Goal: Task Accomplishment & Management: Manage account settings

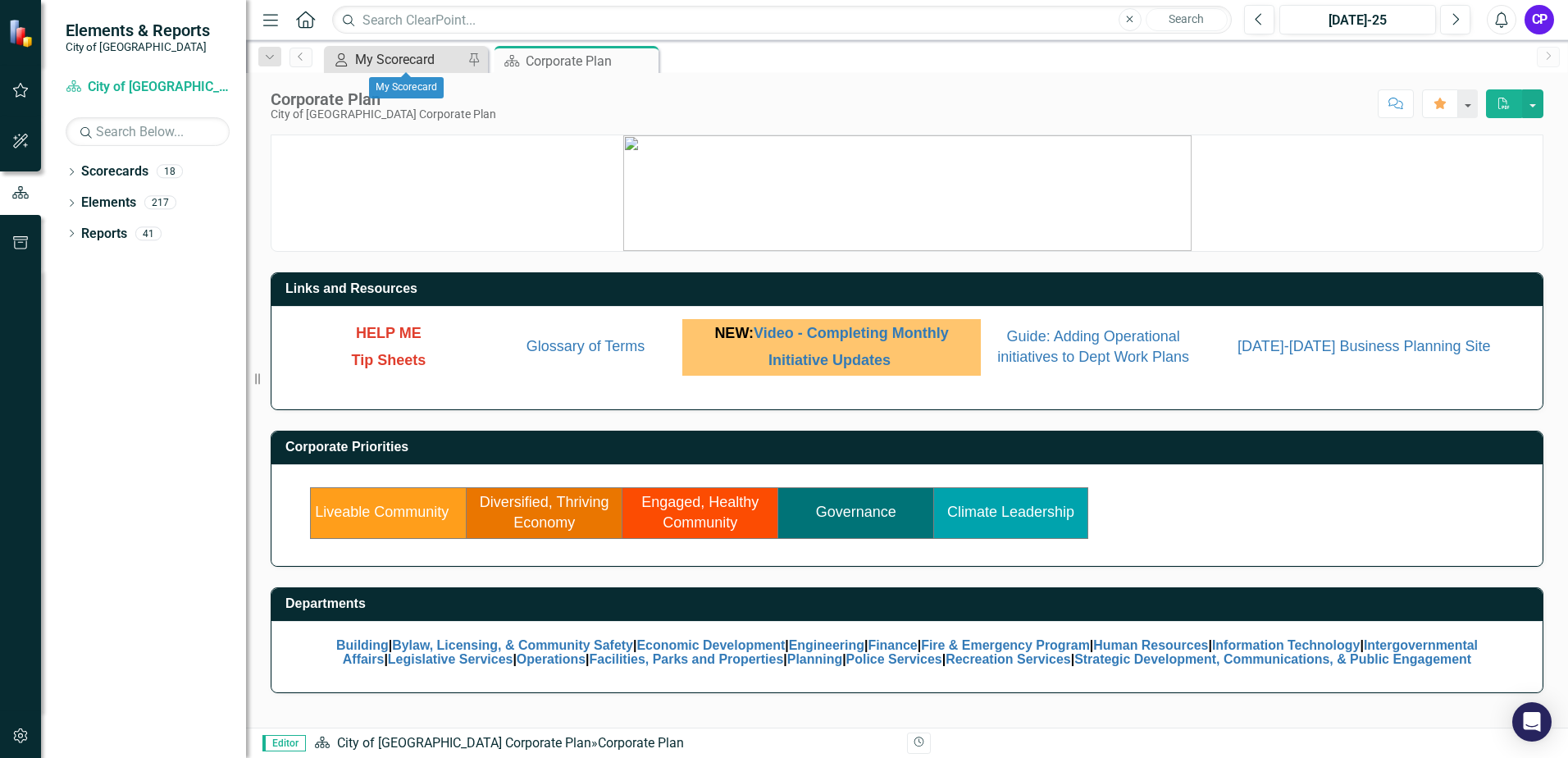
click at [426, 62] on div "My Scorecard" at bounding box center [409, 59] width 108 height 21
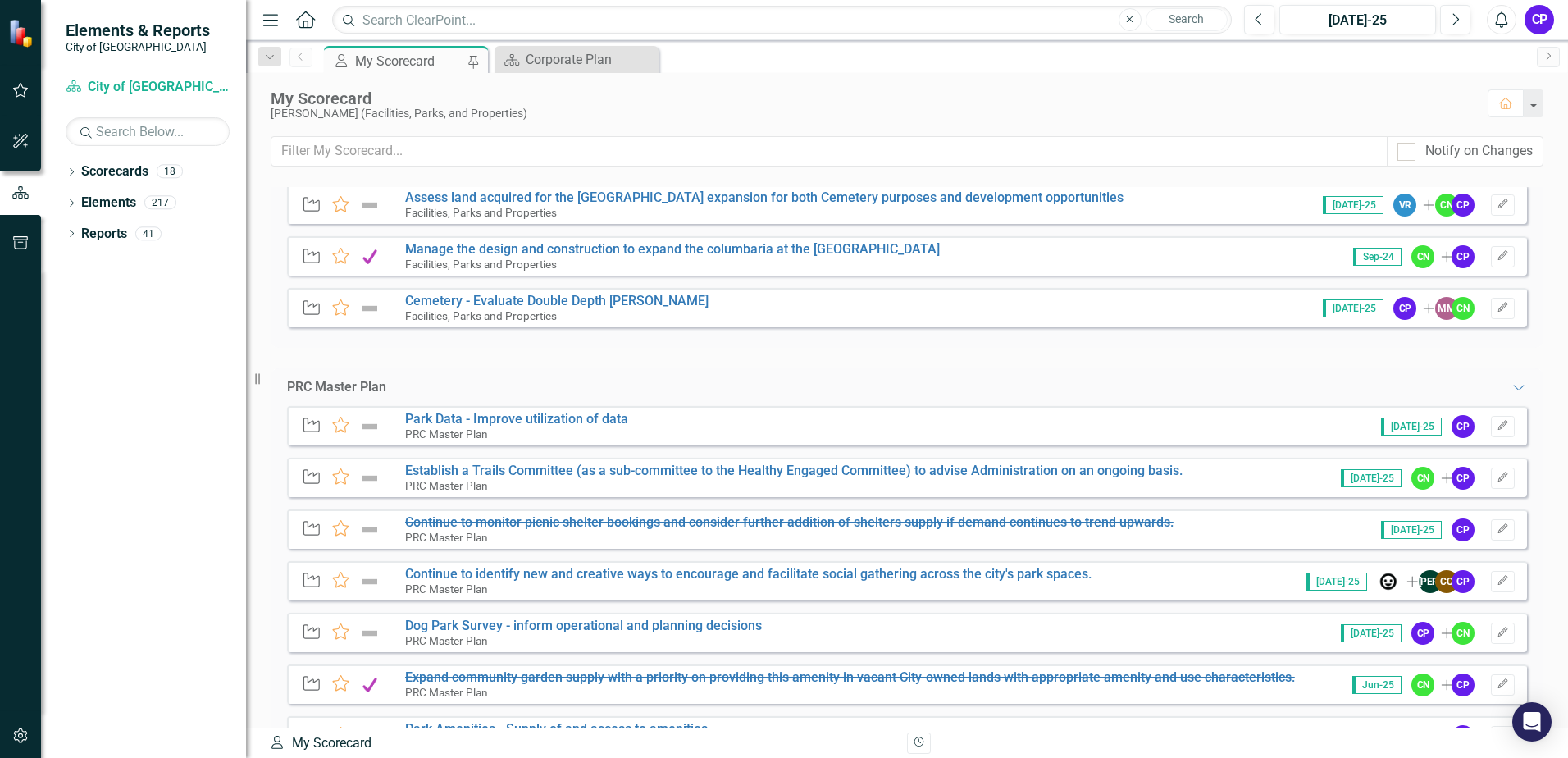
scroll to position [1066, 0]
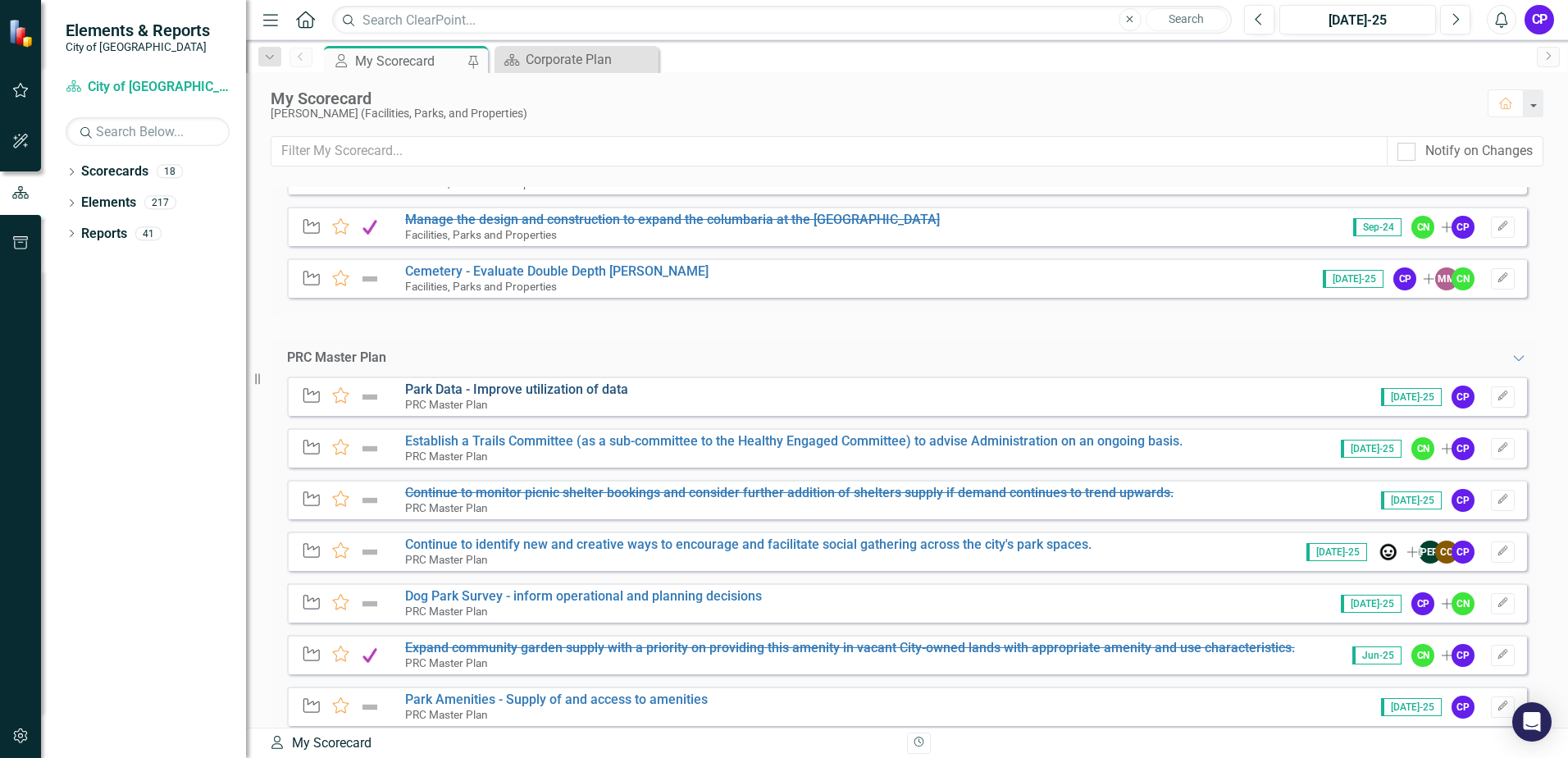
click at [594, 392] on link "Park Data - Improve utilization of data" at bounding box center [517, 388] width 223 height 15
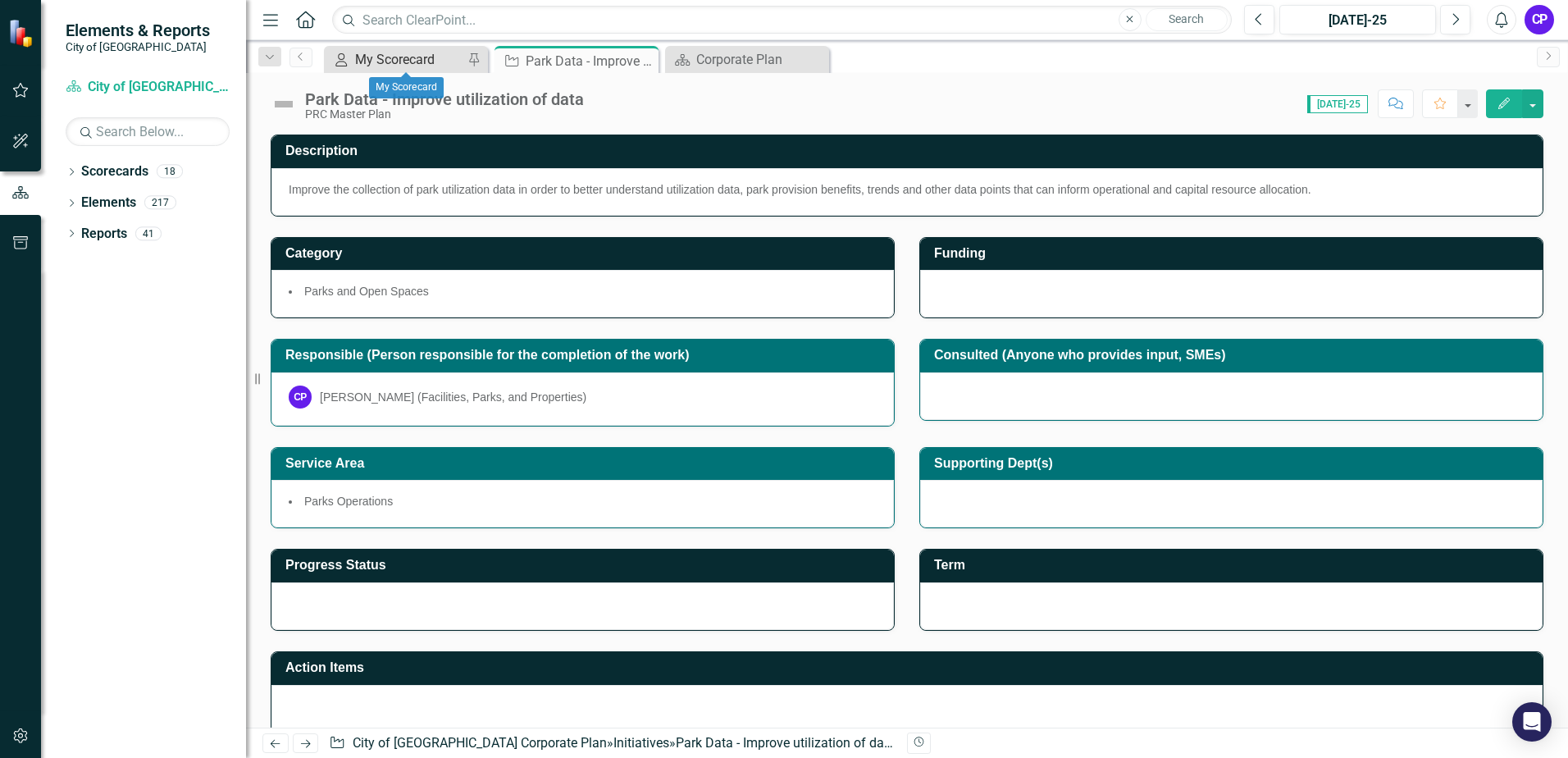
click at [398, 64] on div "My Scorecard" at bounding box center [409, 59] width 108 height 21
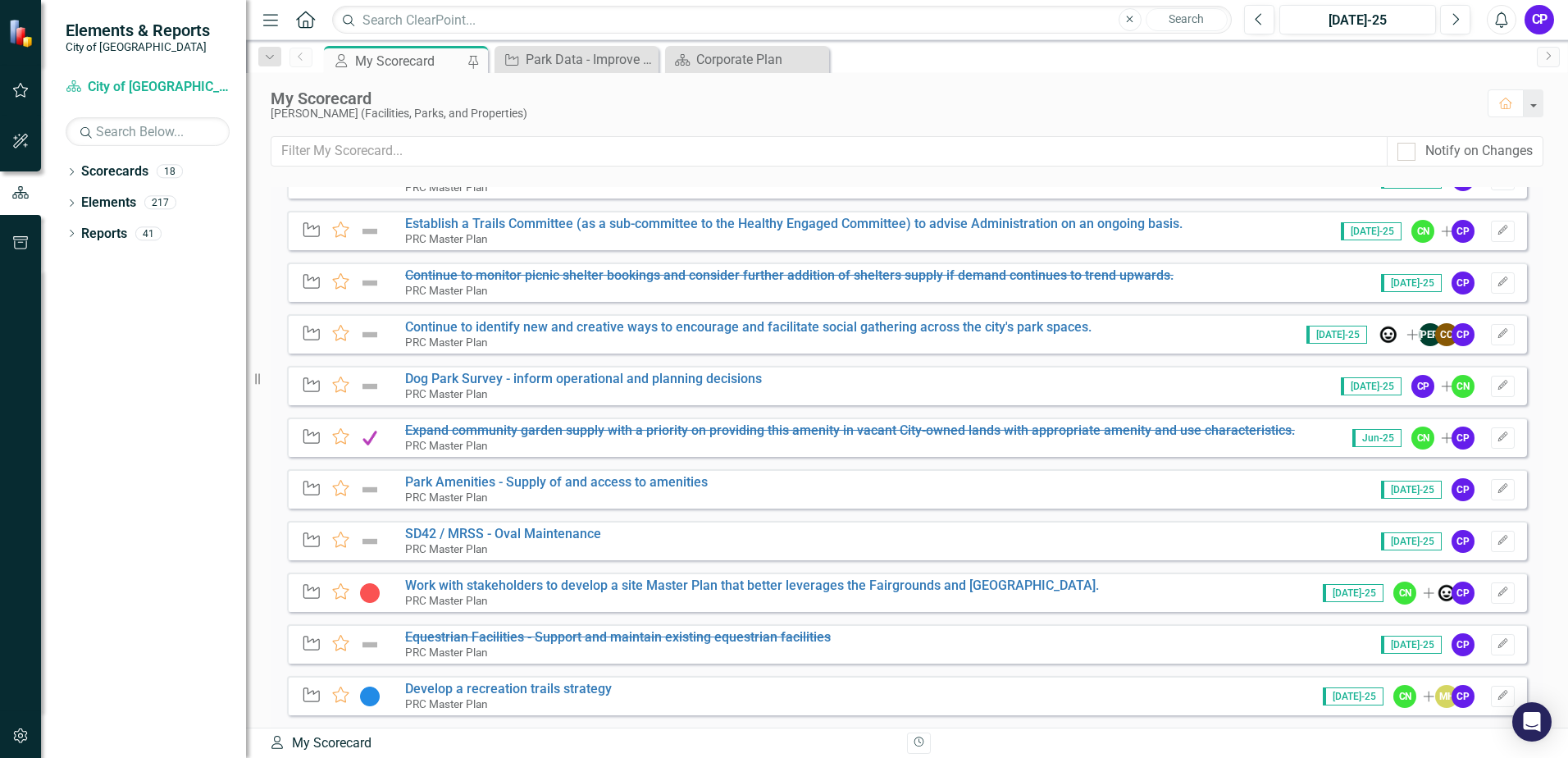
scroll to position [1312, 0]
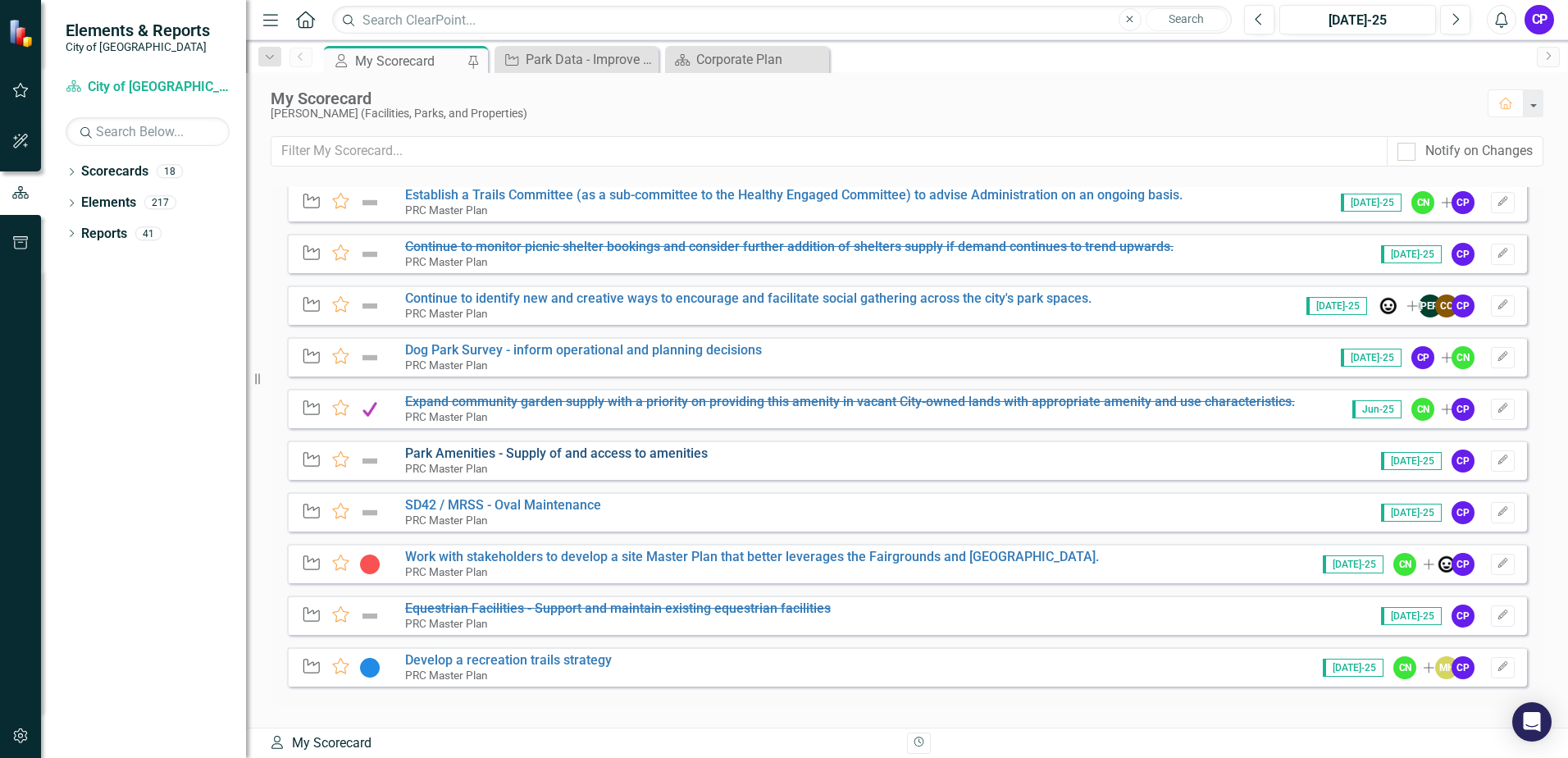
click at [536, 454] on link "Park Amenities - Supply of and access to amenities" at bounding box center [557, 452] width 303 height 15
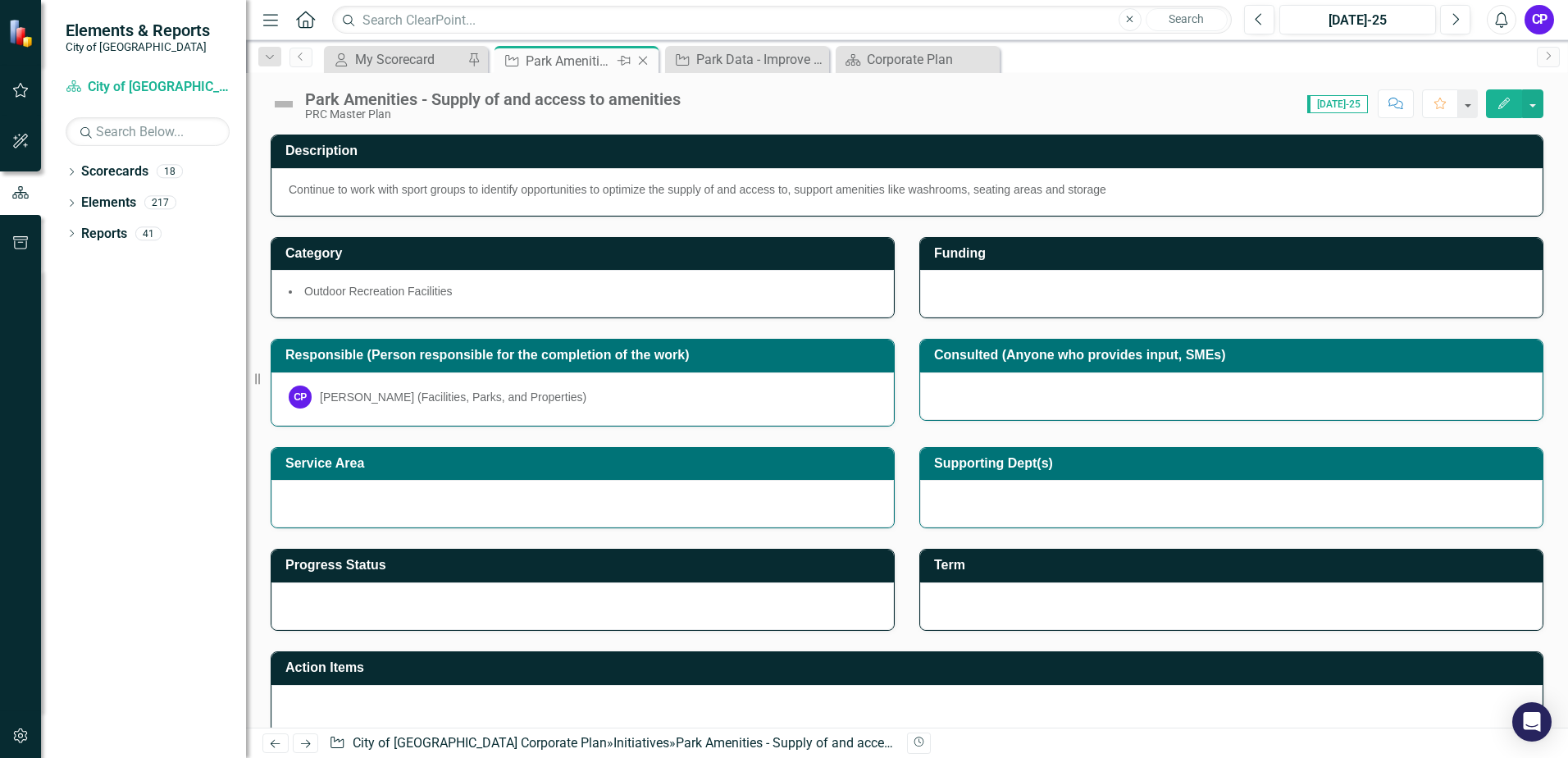
click at [642, 63] on icon "Close" at bounding box center [643, 60] width 16 height 13
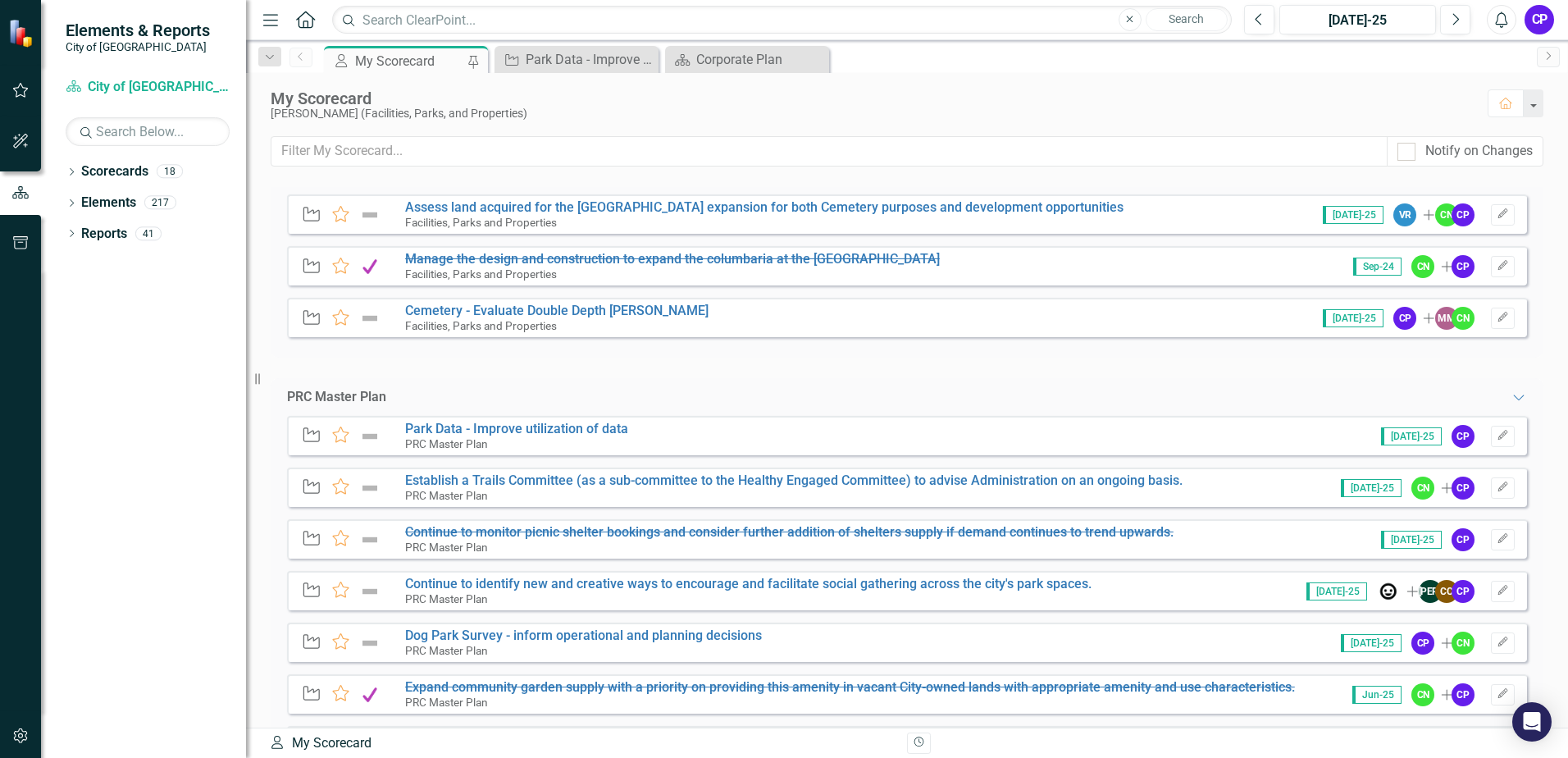
scroll to position [1066, 0]
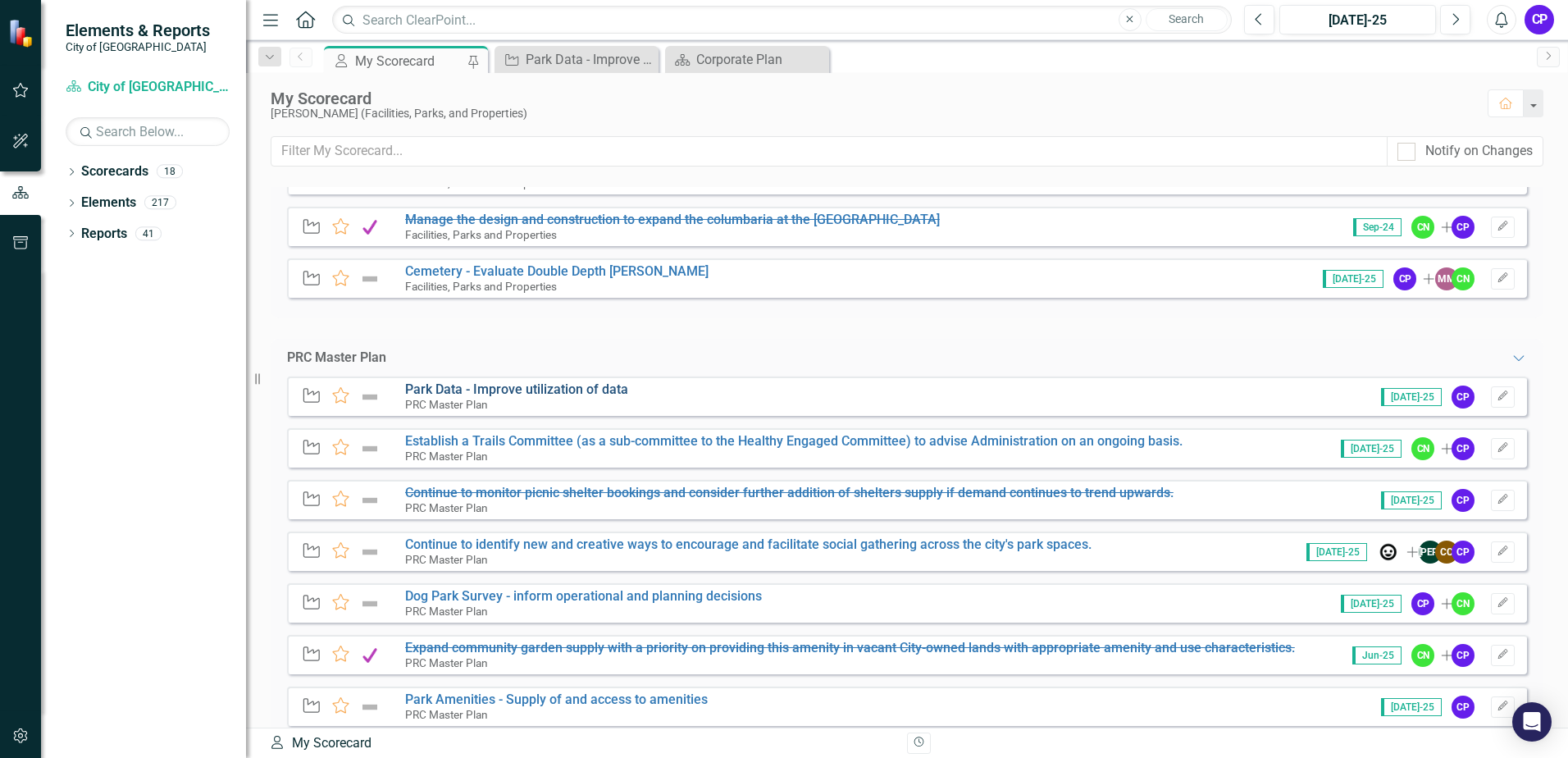
click at [516, 388] on link "Park Data - Improve utilization of data" at bounding box center [517, 388] width 223 height 15
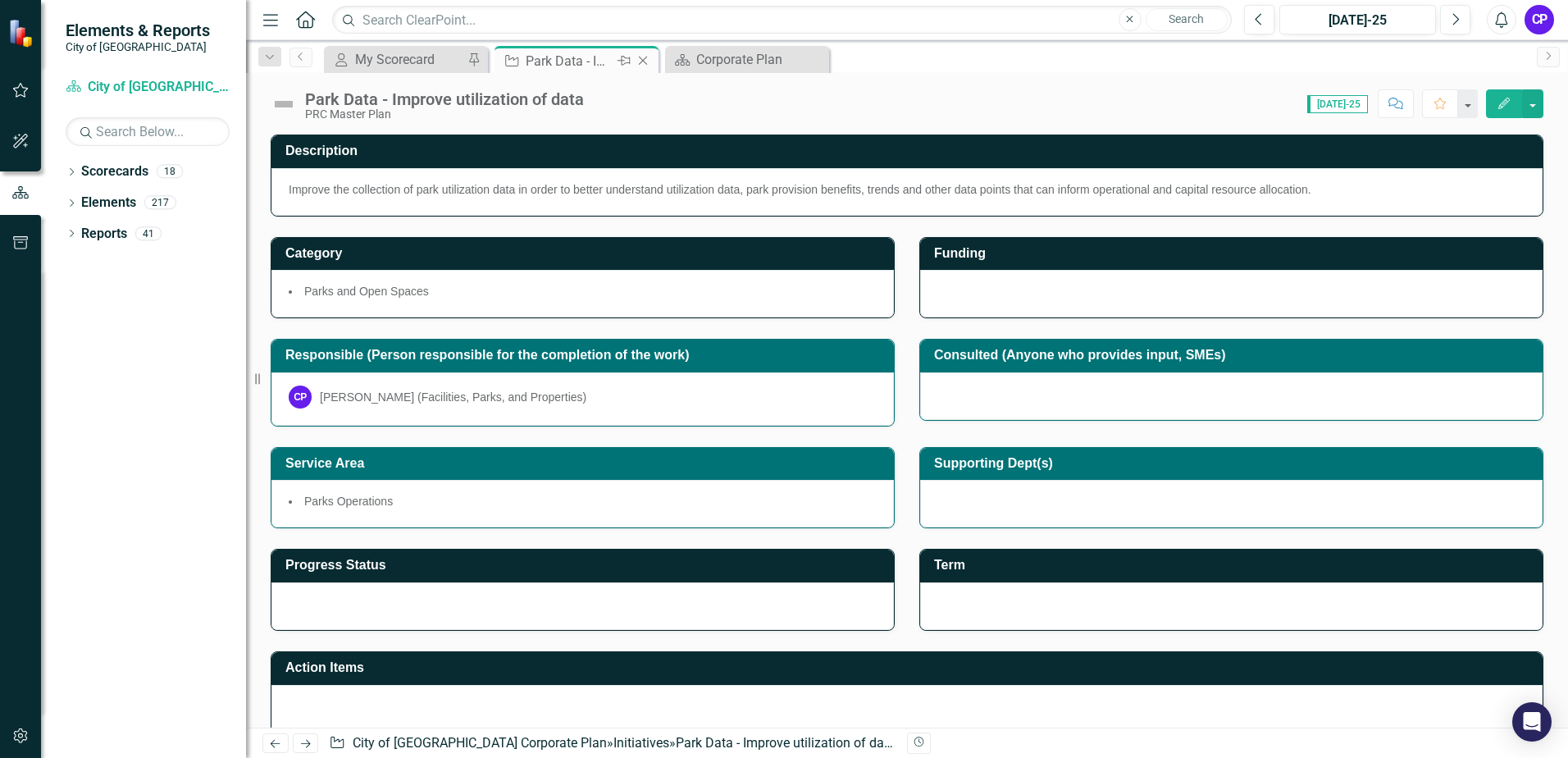
click at [643, 58] on icon "Close" at bounding box center [643, 60] width 16 height 13
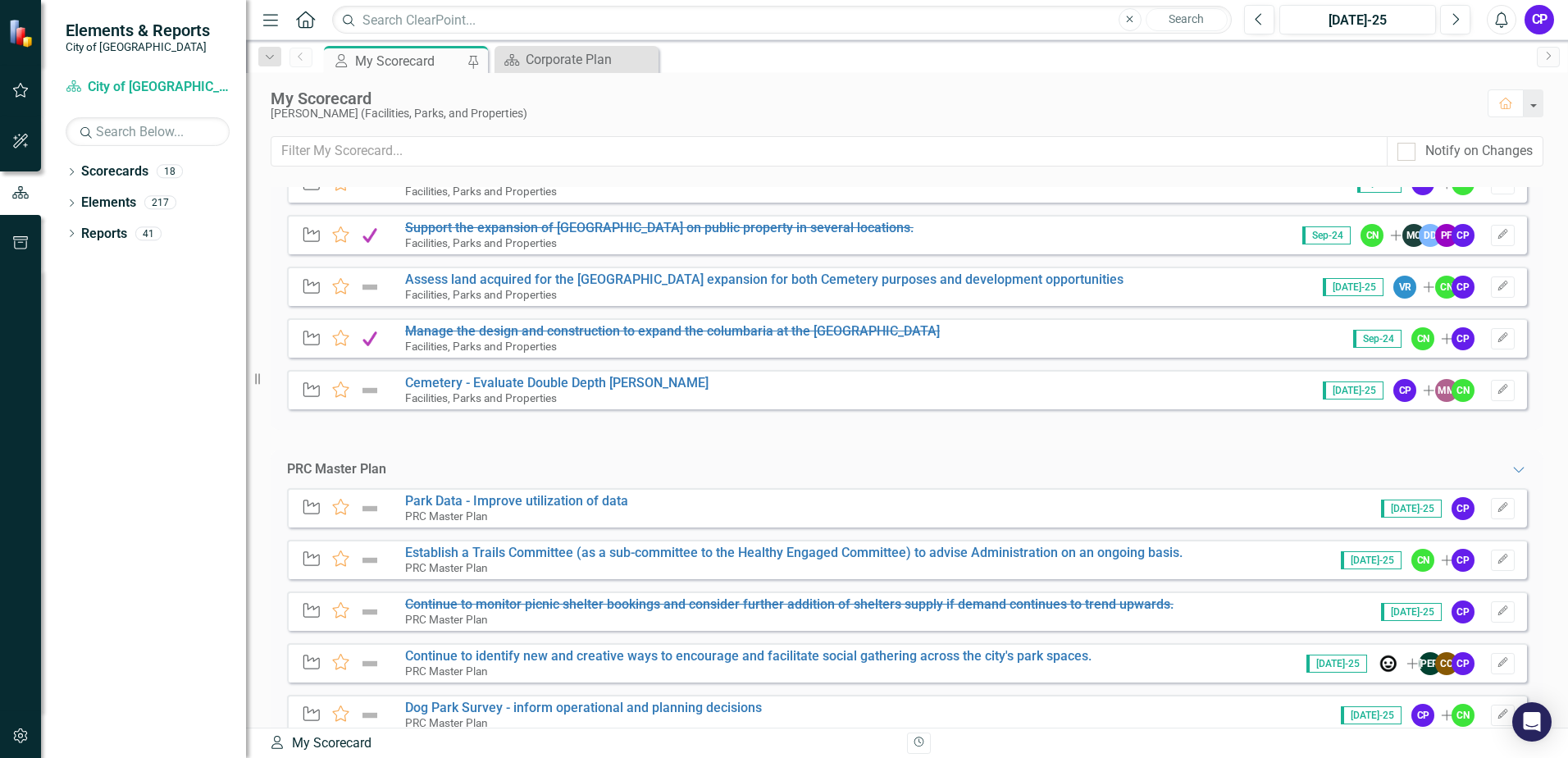
scroll to position [984, 0]
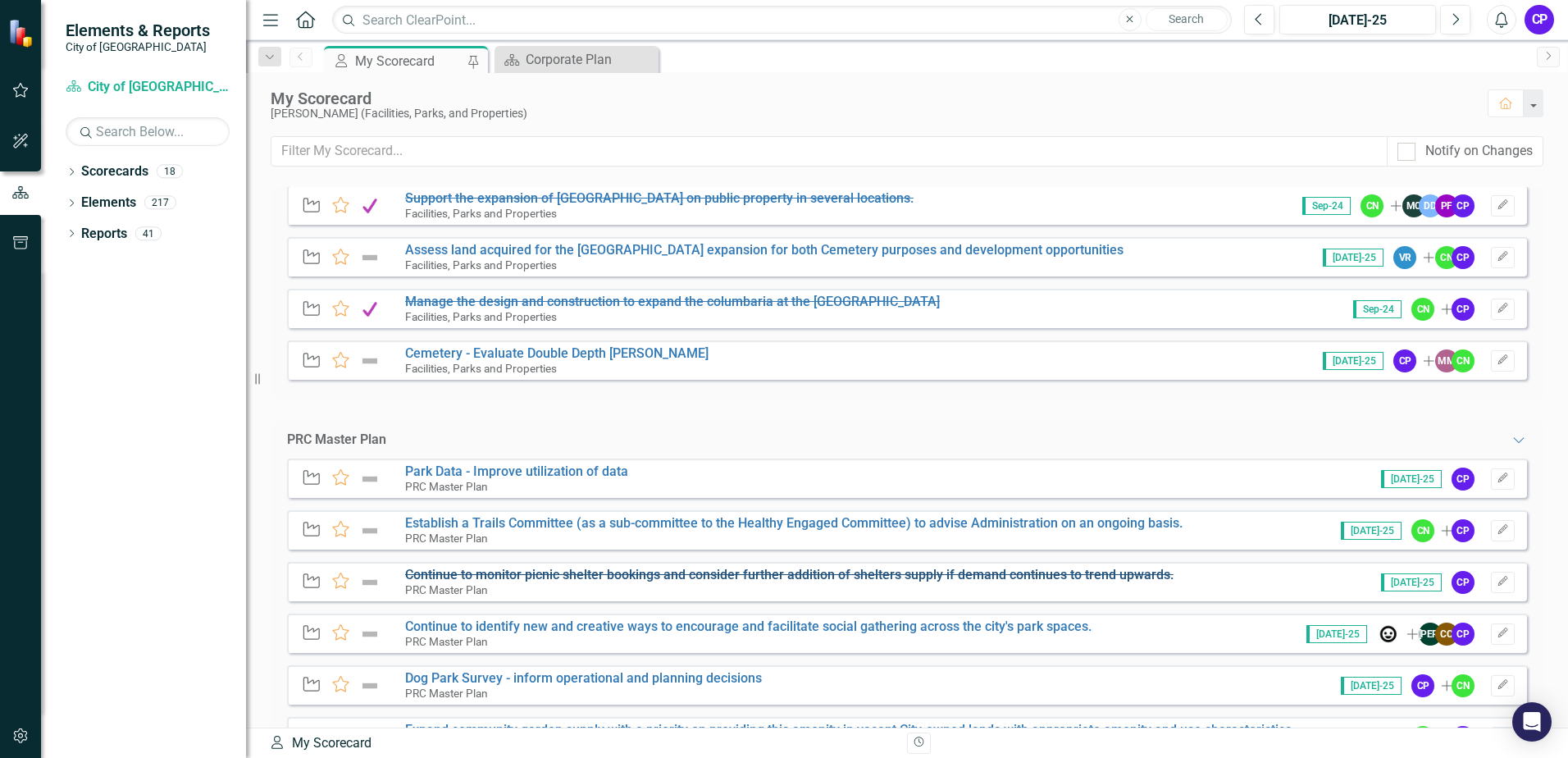
click at [485, 570] on s "Continue to monitor picnic shelter bookings and consider further addition of sh…" at bounding box center [789, 574] width 769 height 15
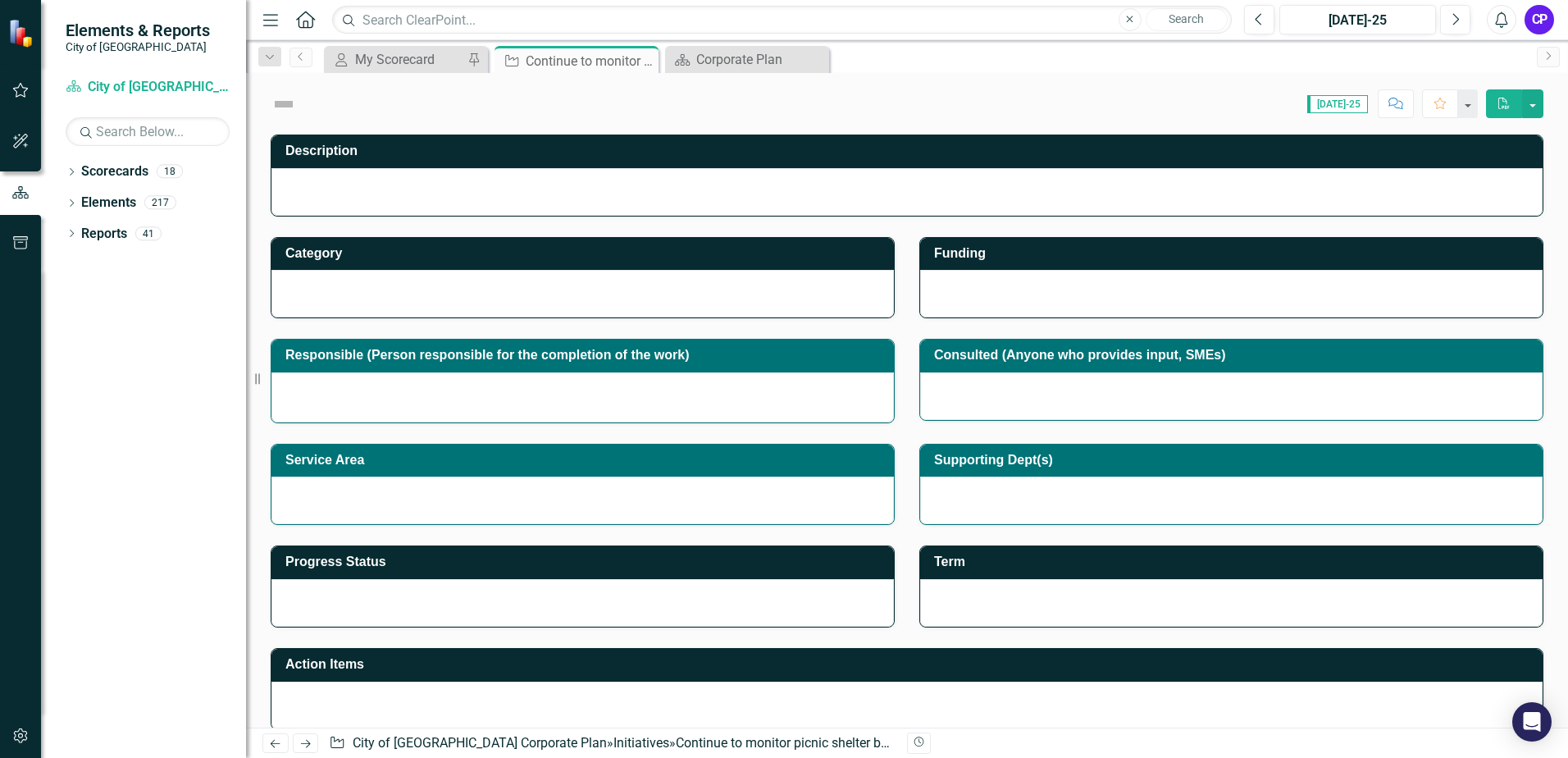
checkbox input "true"
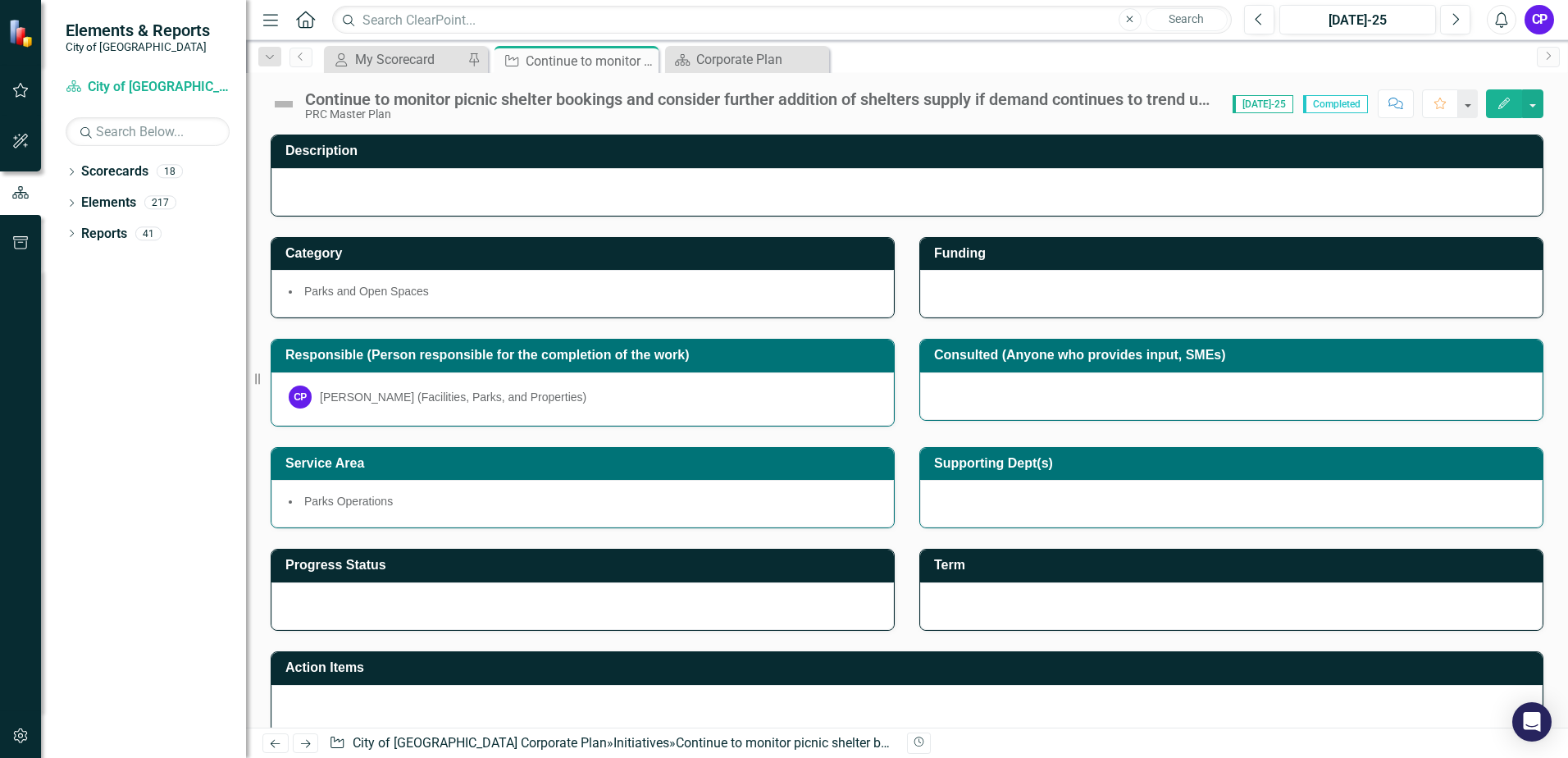
click at [494, 103] on div "Continue to monitor picnic shelter bookings and consider further addition of sh…" at bounding box center [760, 99] width 911 height 18
click at [408, 103] on div "Continue to monitor picnic shelter bookings and consider further addition of sh…" at bounding box center [760, 99] width 911 height 18
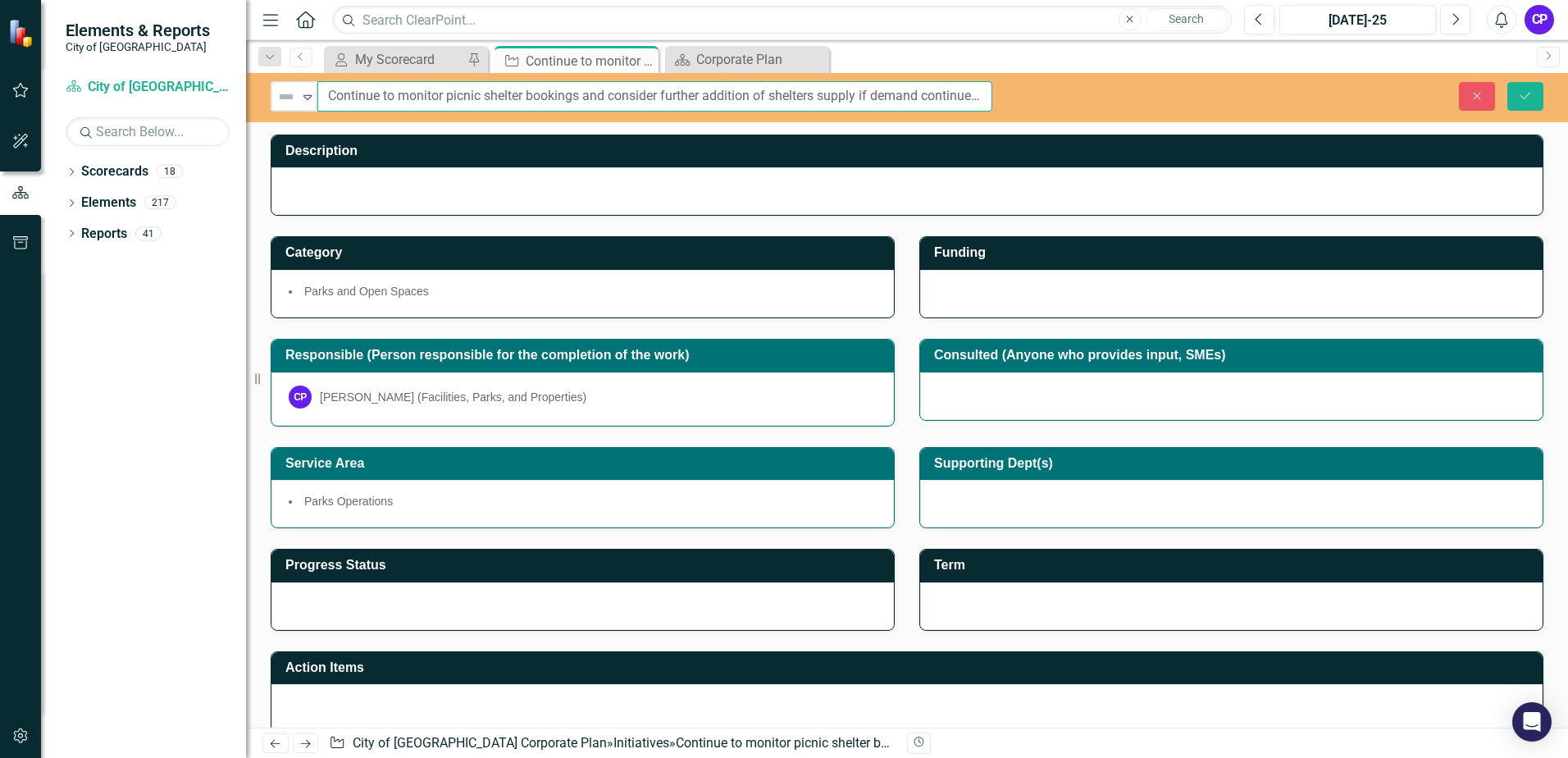
scroll to position [0, 107]
drag, startPoint x: 393, startPoint y: 95, endPoint x: 1065, endPoint y: 82, distance: 672.1
click at [1065, 82] on div "Not Defined Expand Continue to monitor picnic shelter bookings and consider fur…" at bounding box center [907, 96] width 1322 height 31
click at [1523, 93] on icon "Save" at bounding box center [1525, 95] width 14 height 12
